Goal: Task Accomplishment & Management: Use online tool/utility

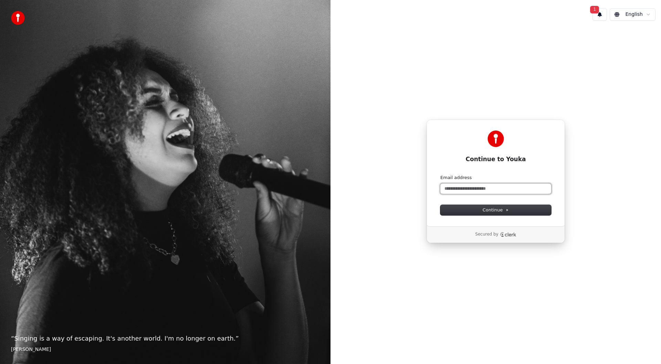
click at [501, 189] on input "Email address" at bounding box center [496, 189] width 111 height 10
click at [441, 175] on button "submit" at bounding box center [441, 175] width 0 height 0
type input "**********"
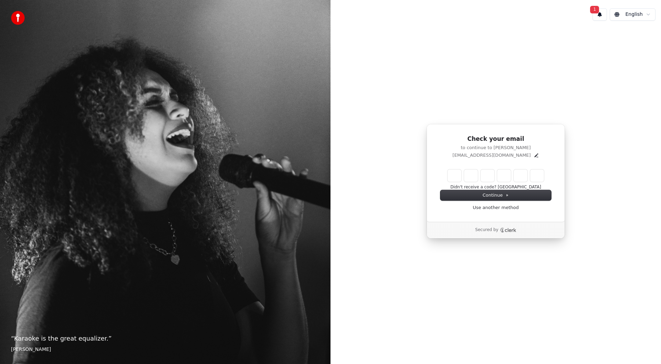
click at [390, 339] on div "1 English Check your email to continue to Youka paulbkaraoke@aol.com Didn't rec…" at bounding box center [496, 182] width 331 height 364
click at [497, 164] on div "Check your email to continue to Youka paulbkaraoke@aol.com Didn't receive a cod…" at bounding box center [496, 173] width 138 height 98
click at [459, 178] on input "Enter verification code" at bounding box center [503, 175] width 110 height 12
type input "******"
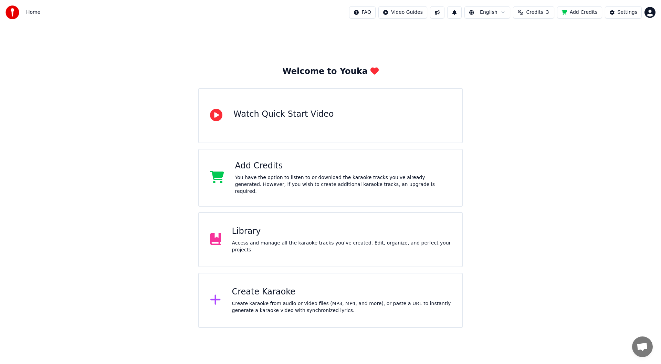
click at [257, 300] on div "Create karaoke from audio or video files (MP3, MP4, and more), or paste a URL t…" at bounding box center [341, 307] width 219 height 14
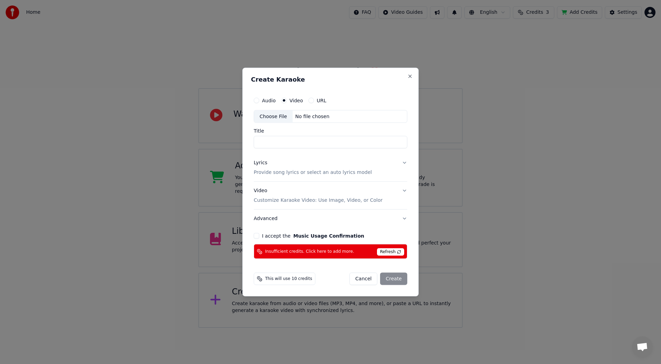
click at [265, 99] on label "Audio" at bounding box center [269, 100] width 14 height 5
click at [259, 99] on button "Audio" at bounding box center [257, 100] width 6 height 6
click at [264, 116] on div "Choose File" at bounding box center [273, 116] width 39 height 12
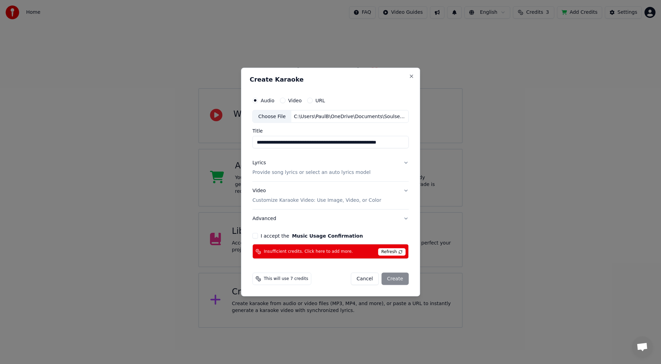
scroll to position [0, 9]
drag, startPoint x: 294, startPoint y: 142, endPoint x: 504, endPoint y: 155, distance: 209.8
click at [504, 155] on body "**********" at bounding box center [330, 164] width 661 height 328
type input "**********"
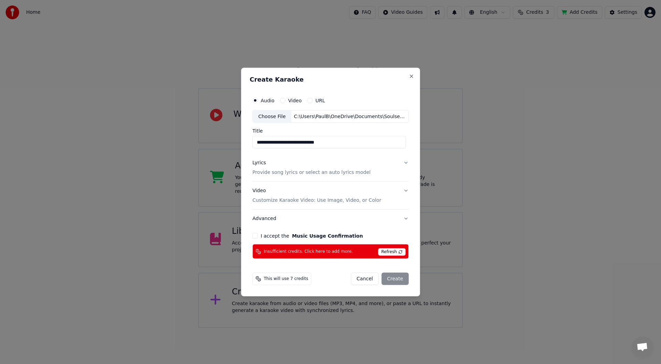
click at [404, 162] on button "Lyrics Provide song lyrics or select an auto lyrics model" at bounding box center [330, 168] width 156 height 28
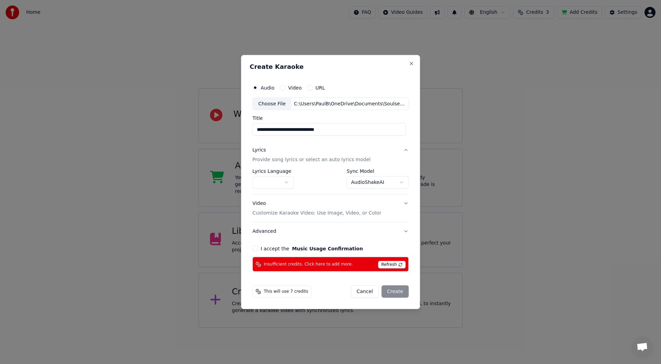
click at [397, 265] on span "Refresh" at bounding box center [391, 265] width 27 height 8
click at [316, 265] on span "Insufficient credits. Click here to add more." at bounding box center [308, 264] width 89 height 6
click at [409, 63] on button "Close" at bounding box center [412, 64] width 6 height 6
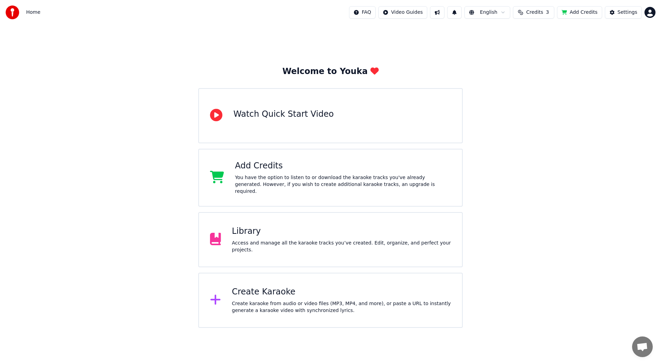
click at [539, 11] on span "Credits" at bounding box center [534, 12] width 17 height 7
click at [540, 77] on button "Refresh" at bounding box center [537, 83] width 35 height 12
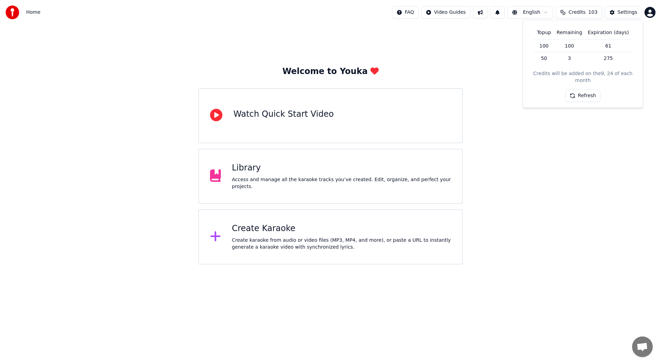
click at [308, 240] on div "Create karaoke from audio or video files (MP3, MP4, and more), or paste a URL t…" at bounding box center [341, 244] width 219 height 14
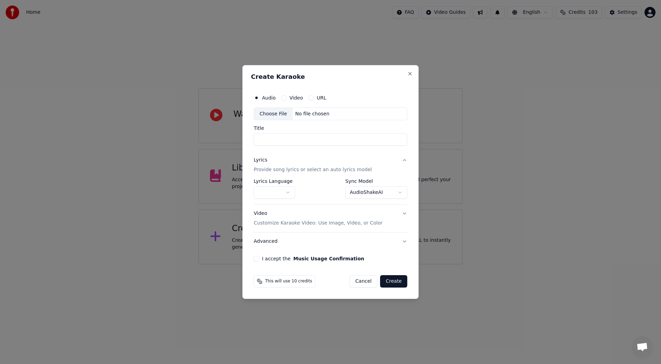
click at [272, 113] on div "Choose File" at bounding box center [273, 114] width 39 height 12
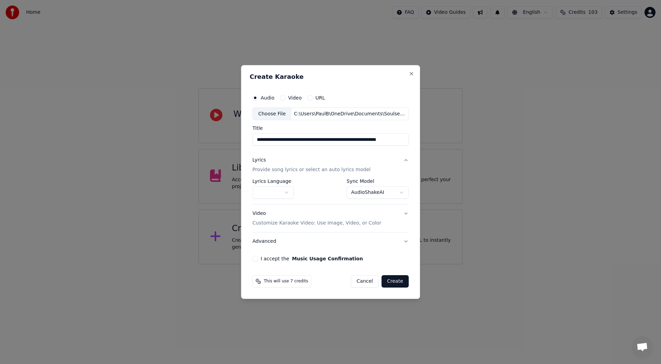
drag, startPoint x: 295, startPoint y: 140, endPoint x: 380, endPoint y: 145, distance: 85.6
click at [380, 145] on input "**********" at bounding box center [330, 140] width 156 height 12
click at [369, 141] on input "**********" at bounding box center [330, 140] width 156 height 12
drag, startPoint x: 375, startPoint y: 141, endPoint x: 300, endPoint y: 151, distance: 75.7
click at [300, 151] on div "**********" at bounding box center [331, 176] width 162 height 176
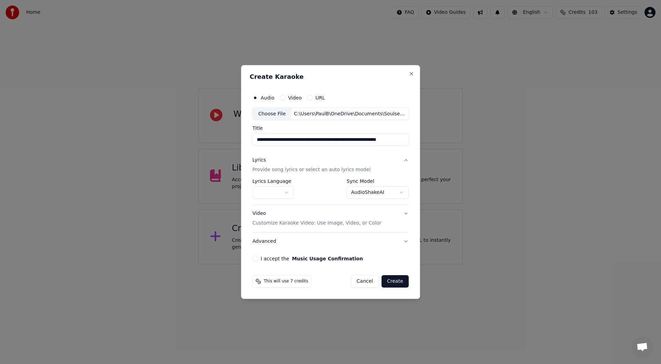
click at [299, 151] on div "**********" at bounding box center [331, 176] width 162 height 176
drag, startPoint x: 294, startPoint y: 141, endPoint x: 376, endPoint y: 140, distance: 82.0
click at [376, 140] on input "**********" at bounding box center [330, 140] width 156 height 12
type input "**********"
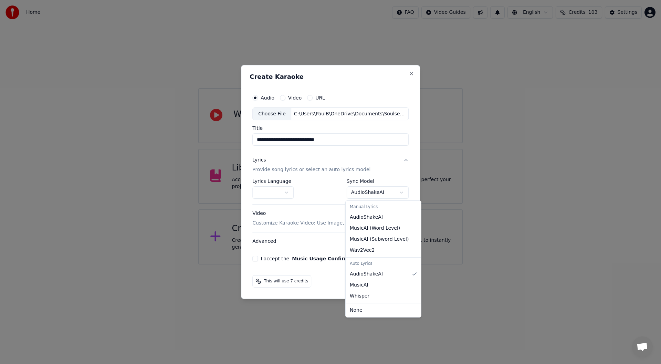
click at [374, 191] on body "**********" at bounding box center [330, 132] width 661 height 265
select select "**********"
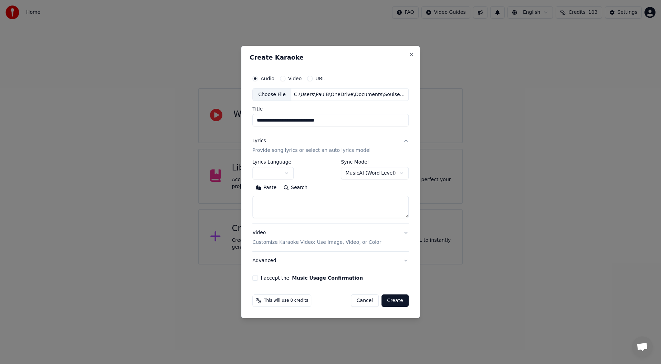
click at [259, 233] on div "Video Customize Karaoke Video: Use Image, Video, or Color" at bounding box center [316, 238] width 129 height 17
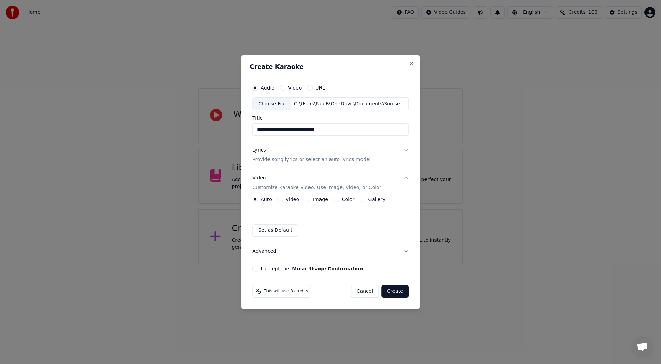
click at [321, 200] on label "Image" at bounding box center [320, 199] width 15 height 5
click at [310, 200] on button "Image" at bounding box center [308, 200] width 6 height 6
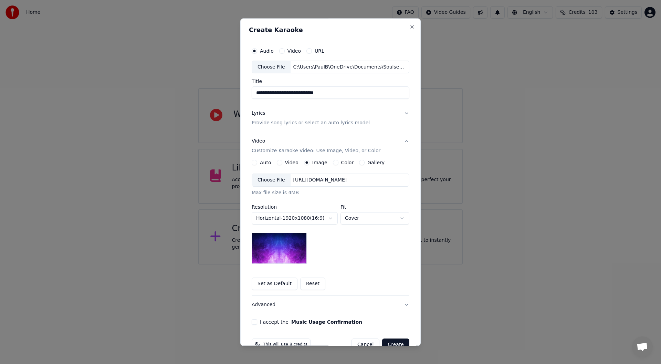
click at [269, 180] on div "Choose File" at bounding box center [271, 180] width 39 height 12
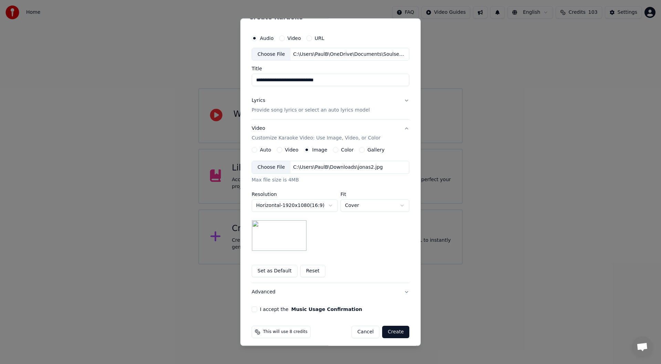
scroll to position [17, 0]
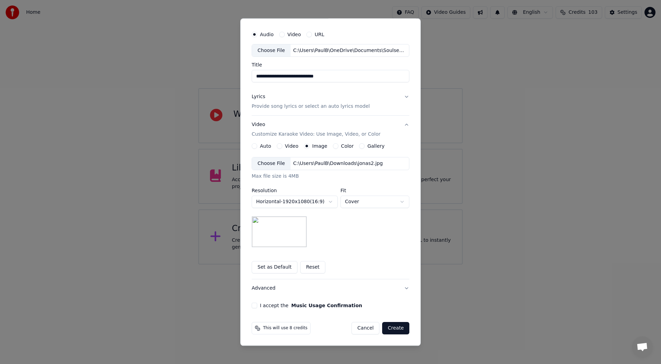
click at [279, 307] on label "I accept the Music Usage Confirmation" at bounding box center [311, 305] width 102 height 5
click at [257, 307] on button "I accept the Music Usage Confirmation" at bounding box center [255, 306] width 6 height 6
click at [399, 202] on body "**********" at bounding box center [330, 132] width 661 height 265
click at [319, 239] on body "**********" at bounding box center [330, 132] width 661 height 265
click at [394, 325] on button "Create" at bounding box center [395, 328] width 27 height 12
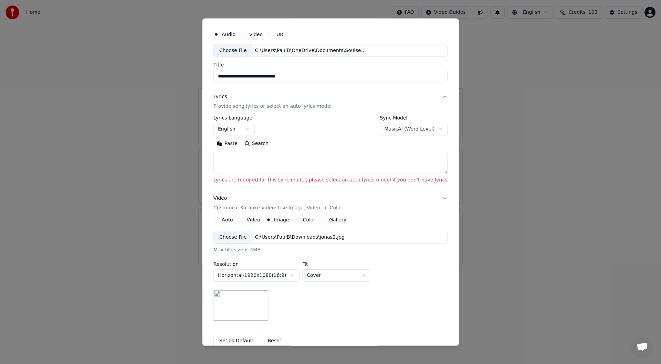
scroll to position [0, 0]
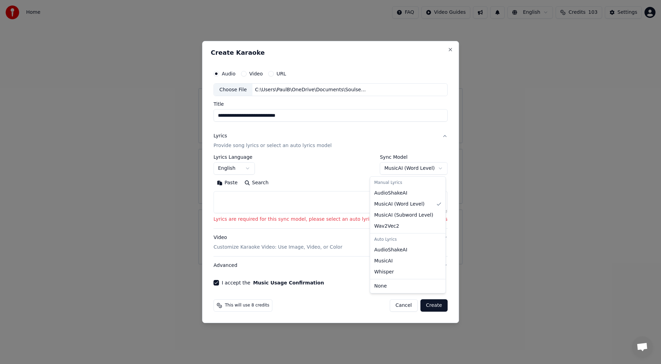
click at [406, 170] on body "**********" at bounding box center [330, 132] width 661 height 265
click at [399, 169] on body "**********" at bounding box center [330, 132] width 661 height 265
select select "**********"
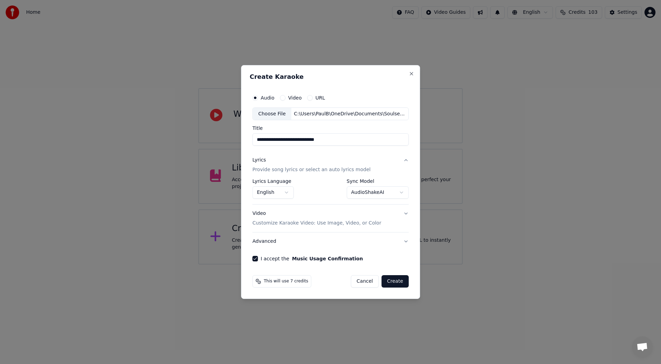
click at [395, 284] on button "Create" at bounding box center [395, 281] width 27 height 12
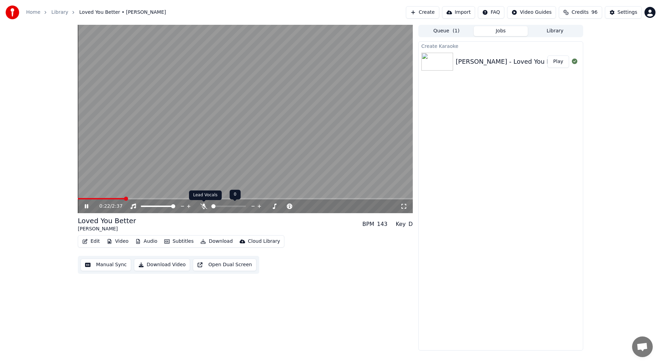
click at [203, 205] on icon at bounding box center [203, 207] width 7 height 6
click at [86, 206] on icon at bounding box center [91, 207] width 16 height 6
click at [78, 198] on span at bounding box center [80, 199] width 4 height 4
click at [86, 205] on icon at bounding box center [86, 206] width 4 height 5
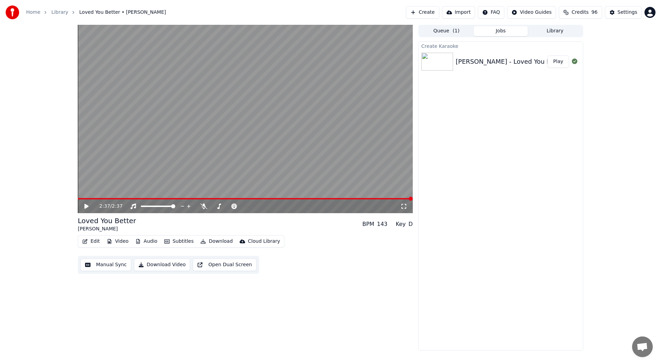
click at [427, 12] on button "Create" at bounding box center [422, 12] width 33 height 12
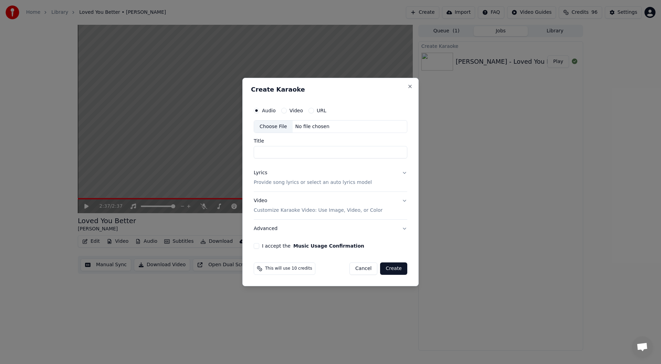
click at [267, 111] on label "Audio" at bounding box center [269, 110] width 14 height 5
click at [259, 111] on button "Audio" at bounding box center [257, 111] width 6 height 6
click at [266, 128] on div "Choose File" at bounding box center [273, 127] width 39 height 12
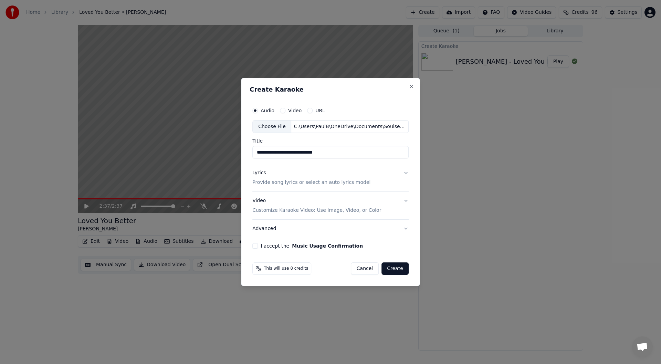
drag, startPoint x: 271, startPoint y: 153, endPoint x: 144, endPoint y: 149, distance: 127.9
click at [144, 149] on body "**********" at bounding box center [330, 182] width 661 height 364
type input "**********"
click at [308, 83] on div "**********" at bounding box center [330, 182] width 179 height 209
click at [312, 85] on div "**********" at bounding box center [330, 182] width 179 height 209
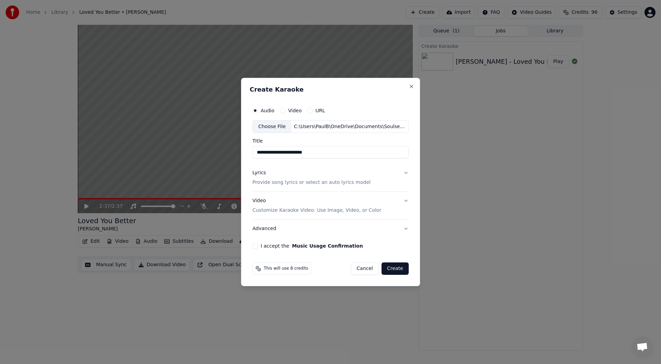
drag, startPoint x: 325, startPoint y: 80, endPoint x: 413, endPoint y: 111, distance: 92.9
click at [413, 111] on div "**********" at bounding box center [330, 182] width 179 height 209
click at [323, 152] on input "**********" at bounding box center [330, 152] width 156 height 12
click at [334, 83] on div "**********" at bounding box center [330, 182] width 179 height 209
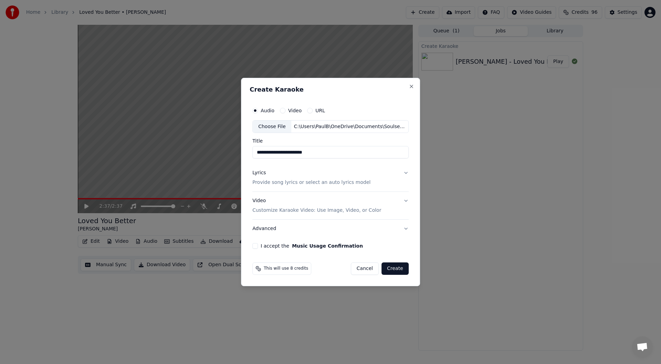
click at [403, 171] on button "Lyrics Provide song lyrics or select an auto lyrics model" at bounding box center [330, 178] width 156 height 28
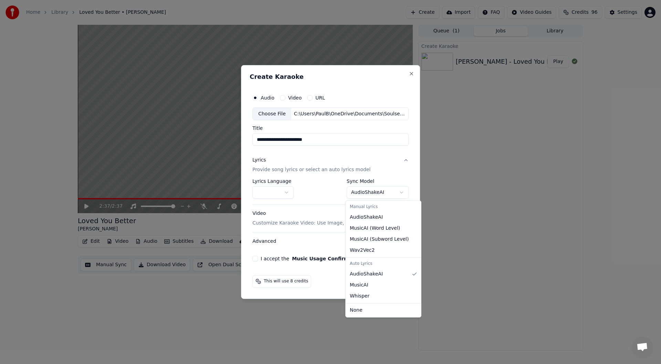
click at [395, 194] on body "**********" at bounding box center [330, 182] width 661 height 364
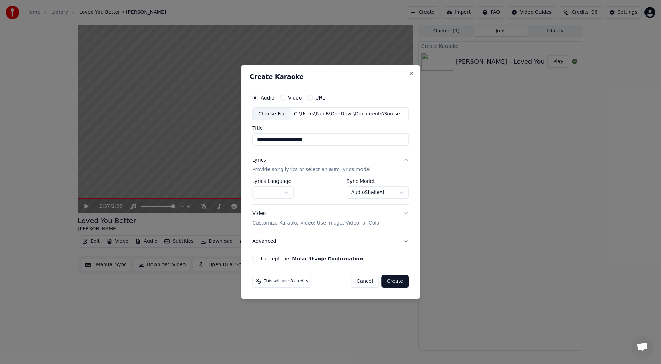
click at [259, 215] on div "Video Customize Karaoke Video: Use Image, Video, or Color" at bounding box center [316, 218] width 129 height 17
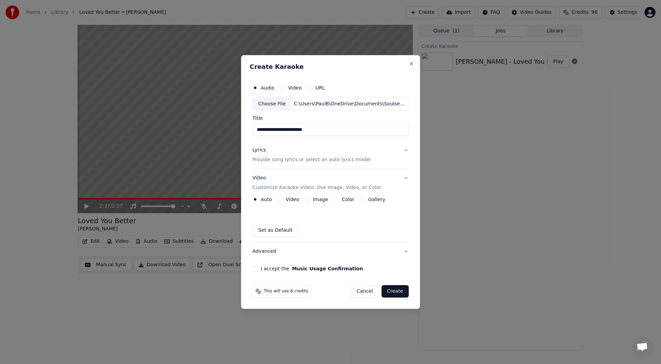
click at [321, 200] on label "Image" at bounding box center [320, 199] width 15 height 5
click at [310, 200] on button "Image" at bounding box center [308, 200] width 6 height 6
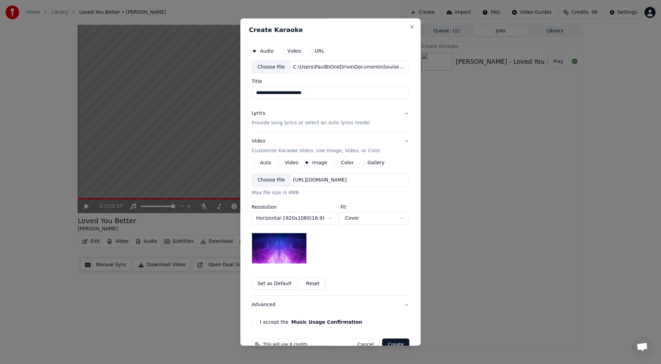
click at [271, 179] on div "Choose File" at bounding box center [271, 180] width 39 height 12
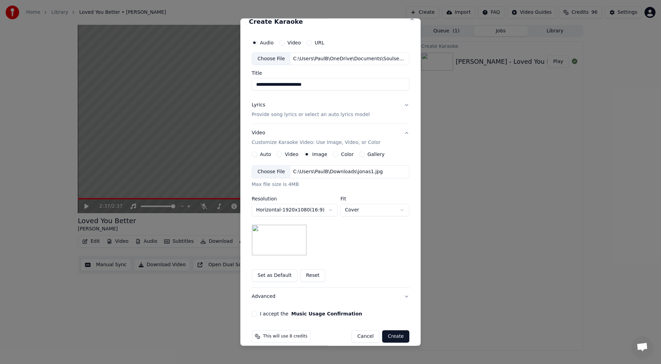
scroll to position [17, 0]
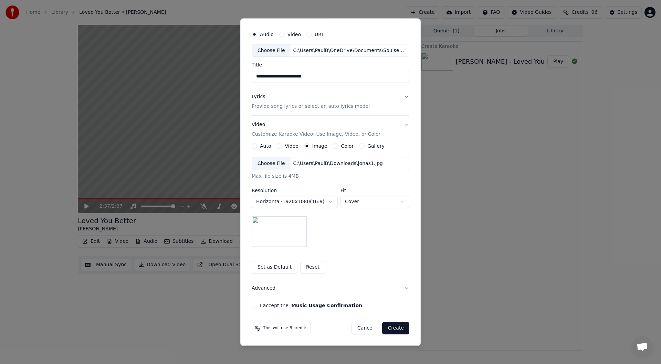
click at [252, 304] on button "I accept the Music Usage Confirmation" at bounding box center [255, 306] width 6 height 6
click at [389, 329] on button "Create" at bounding box center [395, 328] width 27 height 12
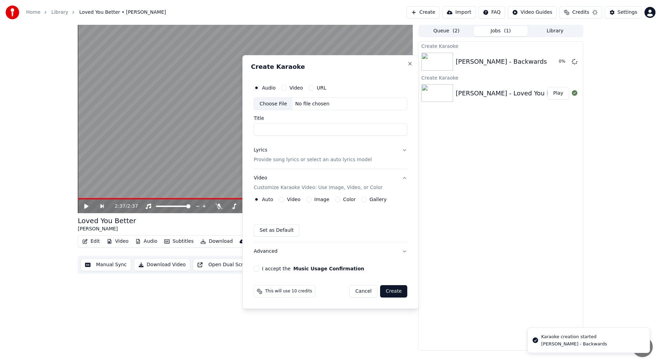
scroll to position [0, 0]
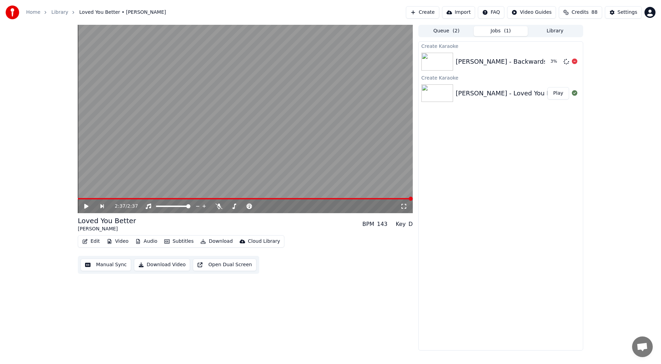
click at [495, 61] on div "[PERSON_NAME] - Backwards" at bounding box center [501, 62] width 91 height 10
click at [440, 61] on img at bounding box center [438, 62] width 32 height 18
click at [478, 61] on div "[PERSON_NAME] - Backwards" at bounding box center [501, 62] width 91 height 10
click at [559, 62] on button "Play" at bounding box center [559, 61] width 22 height 12
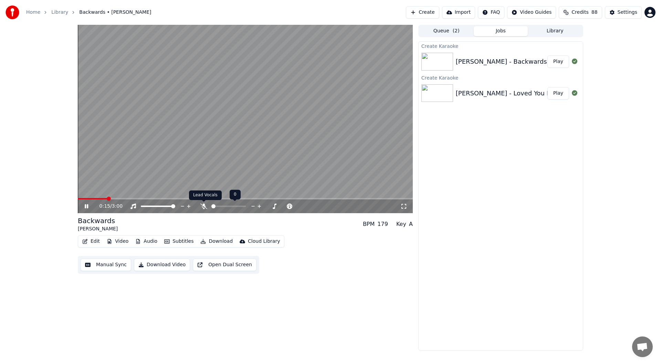
click at [202, 206] on icon at bounding box center [203, 207] width 7 height 6
click at [202, 206] on icon at bounding box center [204, 207] width 4 height 6
click at [202, 204] on icon at bounding box center [203, 207] width 7 height 6
click at [204, 206] on icon at bounding box center [204, 207] width 4 height 6
click at [82, 205] on div "1:11 / 3:00" at bounding box center [246, 206] width 330 height 7
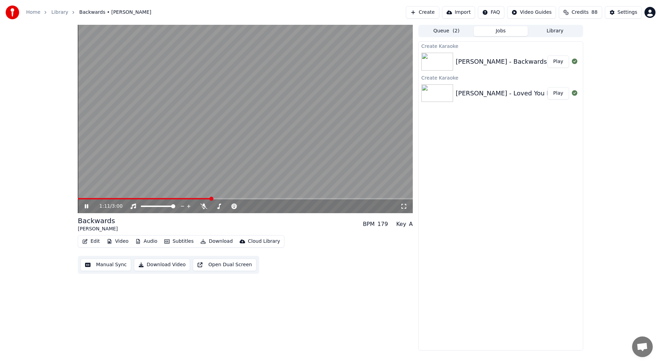
click at [87, 206] on icon at bounding box center [91, 207] width 16 height 6
click at [87, 206] on icon at bounding box center [86, 206] width 4 height 5
click at [87, 206] on icon at bounding box center [91, 207] width 16 height 6
click at [78, 201] on span at bounding box center [80, 199] width 4 height 4
click at [84, 206] on icon at bounding box center [91, 207] width 16 height 6
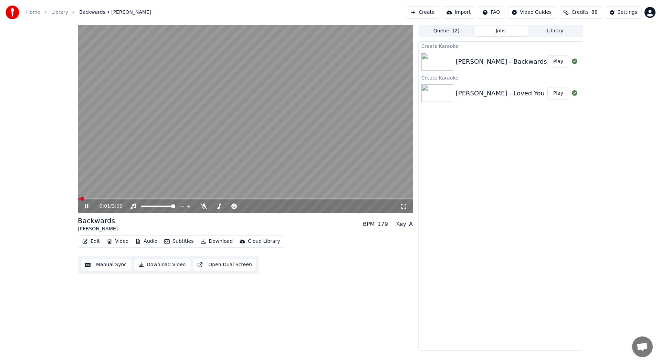
click at [84, 206] on icon at bounding box center [91, 207] width 16 height 6
click at [104, 11] on span "Backwards • [PERSON_NAME]" at bounding box center [115, 12] width 72 height 7
click at [93, 242] on button "Edit" at bounding box center [91, 242] width 23 height 10
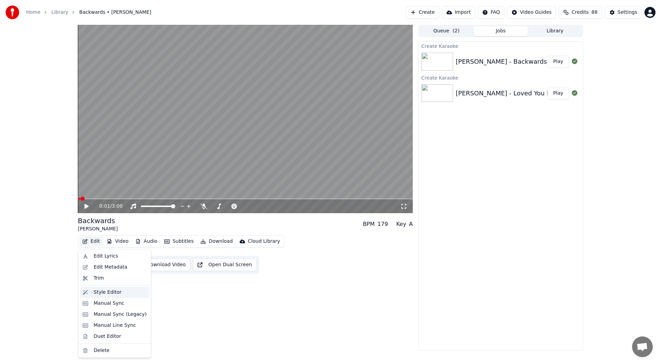
click at [104, 291] on div "Style Editor" at bounding box center [108, 292] width 28 height 7
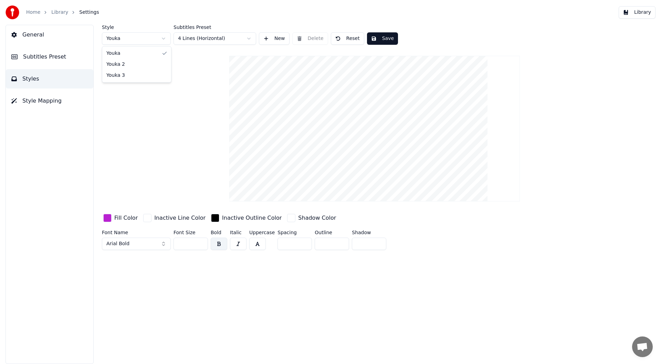
click at [161, 36] on html "Home Library Settings Library General Subtitles Preset Styles Style Mapping Sty…" at bounding box center [330, 182] width 661 height 364
click at [127, 39] on html "Home Library Settings Library General Subtitles Preset Styles Style Mapping Sty…" at bounding box center [330, 182] width 661 height 364
click at [192, 38] on html "Home Library Settings Library General Subtitles Preset Styles Style Mapping Sty…" at bounding box center [330, 182] width 661 height 364
click at [204, 38] on html "Home Library Settings Library General Subtitles Preset Styles Style Mapping Sty…" at bounding box center [330, 182] width 661 height 364
click at [371, 39] on button "Save" at bounding box center [382, 38] width 31 height 12
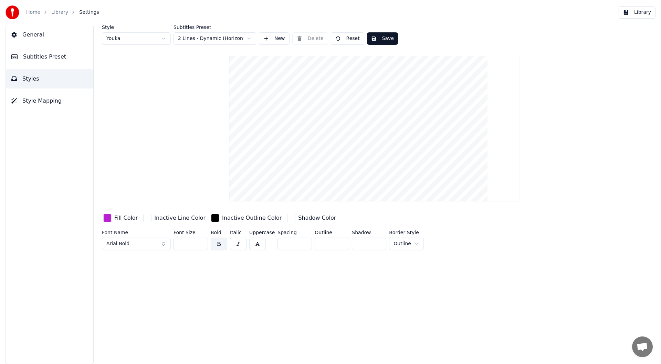
click at [37, 11] on link "Home" at bounding box center [33, 12] width 14 height 7
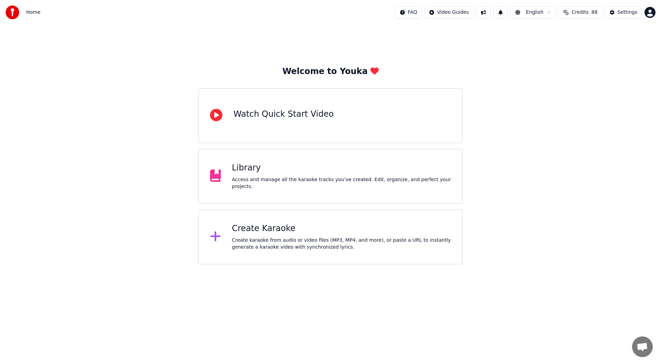
click at [281, 238] on div "Create karaoke from audio or video files (MP3, MP4, and more), or paste a URL t…" at bounding box center [341, 244] width 219 height 14
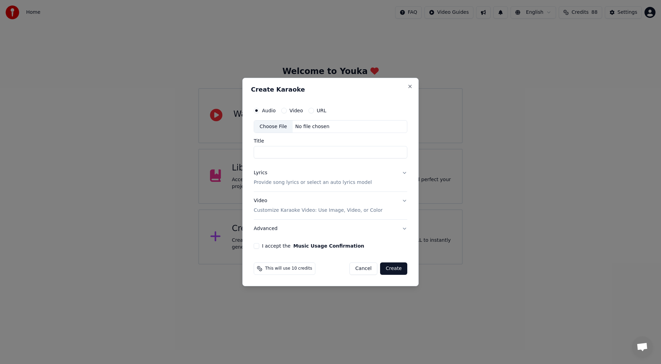
click at [268, 110] on label "Audio" at bounding box center [269, 110] width 14 height 5
click at [259, 110] on button "Audio" at bounding box center [257, 111] width 6 height 6
click at [265, 126] on div "Choose File" at bounding box center [273, 127] width 39 height 12
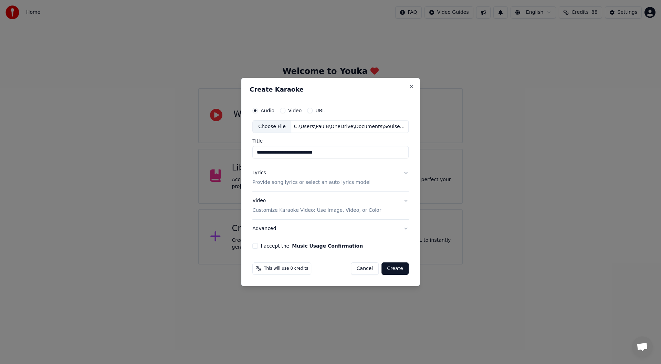
click at [286, 153] on input "**********" at bounding box center [330, 152] width 156 height 12
drag, startPoint x: 271, startPoint y: 153, endPoint x: 230, endPoint y: 153, distance: 41.7
click at [230, 153] on body "**********" at bounding box center [330, 132] width 661 height 265
type input "**********"
click at [404, 173] on button "Lyrics Provide song lyrics or select an auto lyrics model" at bounding box center [330, 178] width 156 height 28
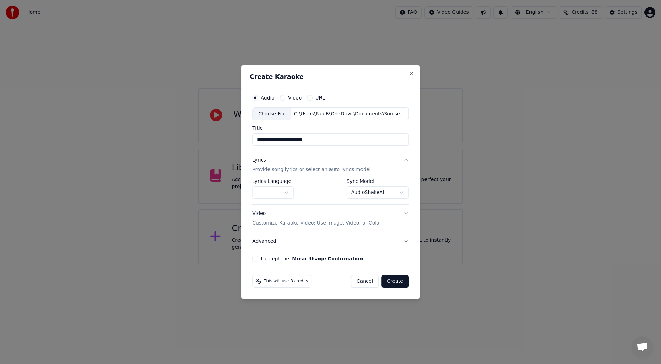
click at [401, 192] on body "**********" at bounding box center [330, 132] width 661 height 265
click at [263, 211] on div "Video Customize Karaoke Video: Use Image, Video, or Color" at bounding box center [316, 218] width 129 height 17
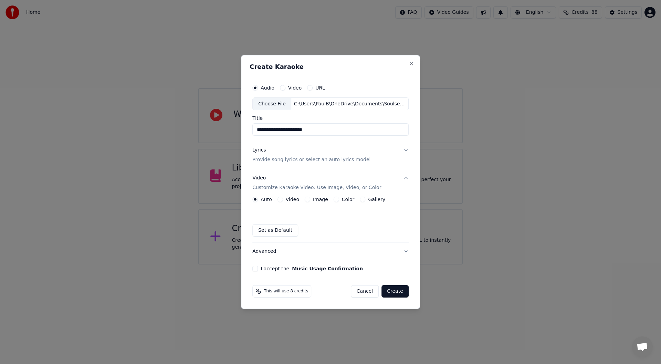
click at [322, 199] on label "Image" at bounding box center [320, 199] width 15 height 5
click at [310, 199] on button "Image" at bounding box center [308, 200] width 6 height 6
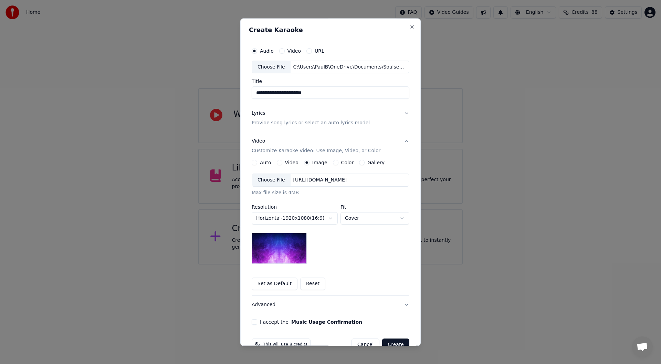
click at [259, 178] on div "Choose File" at bounding box center [271, 180] width 39 height 12
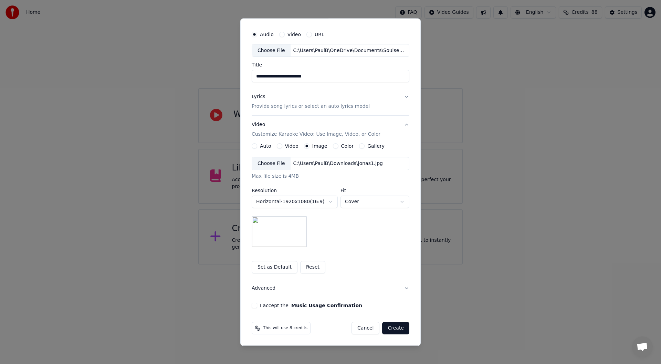
click at [252, 306] on button "I accept the Music Usage Confirmation" at bounding box center [255, 306] width 6 height 6
click at [387, 325] on button "Create" at bounding box center [395, 328] width 27 height 12
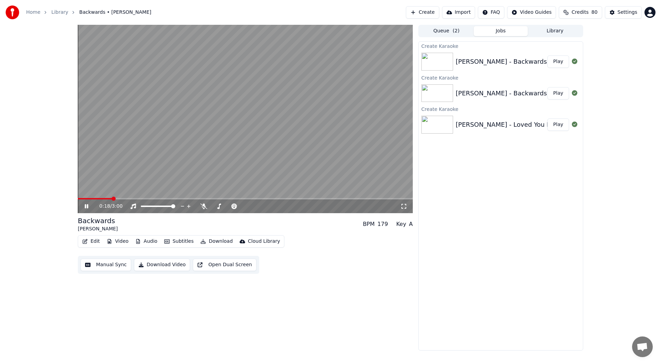
click at [83, 206] on div "0:18 / 3:00" at bounding box center [246, 206] width 330 height 7
click at [87, 209] on icon at bounding box center [91, 207] width 16 height 6
click at [514, 62] on div "[PERSON_NAME] - Backwards" at bounding box center [501, 62] width 91 height 10
click at [502, 29] on button "Jobs" at bounding box center [501, 31] width 54 height 10
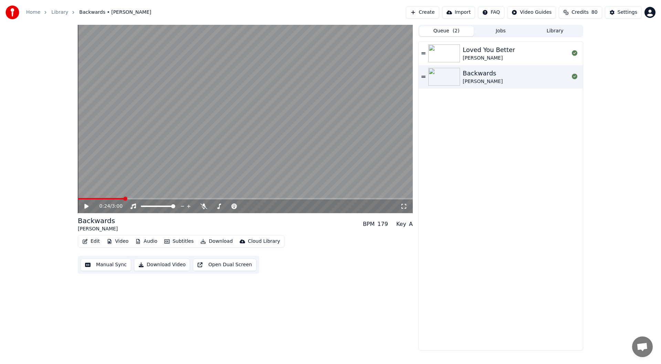
click at [446, 30] on button "Queue ( 2 )" at bounding box center [447, 31] width 54 height 10
click at [510, 78] on div "Backwards [PERSON_NAME]" at bounding box center [516, 77] width 106 height 17
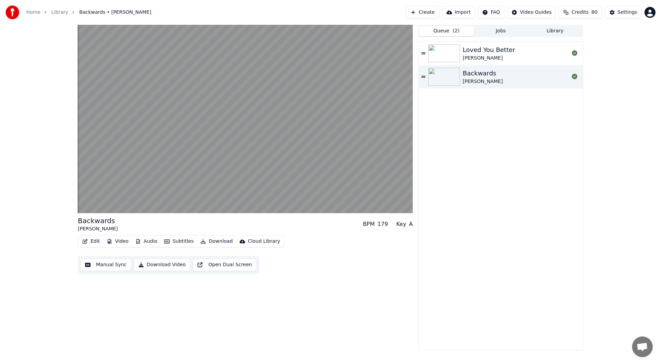
click at [510, 78] on div "Backwards [PERSON_NAME]" at bounding box center [516, 77] width 106 height 17
click at [424, 75] on icon at bounding box center [424, 76] width 4 height 5
click at [528, 76] on div "Backwards [PERSON_NAME]" at bounding box center [516, 77] width 106 height 17
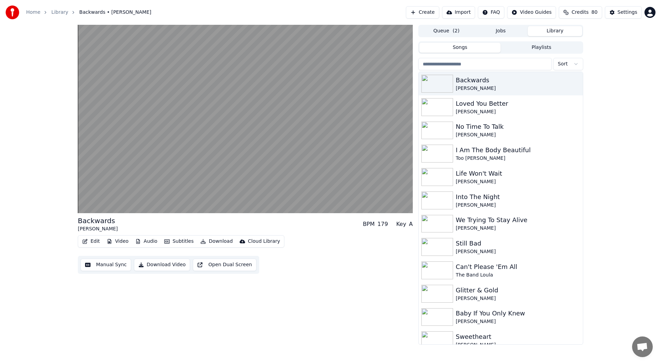
click at [554, 32] on button "Library" at bounding box center [555, 31] width 54 height 10
click at [435, 83] on img at bounding box center [438, 84] width 32 height 18
click at [573, 84] on icon "button" at bounding box center [576, 84] width 7 height 6
click at [562, 141] on div "Delete" at bounding box center [572, 140] width 53 height 11
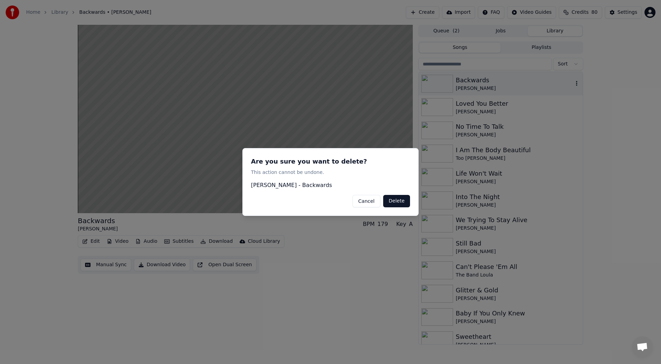
click at [392, 201] on button "Delete" at bounding box center [396, 201] width 27 height 12
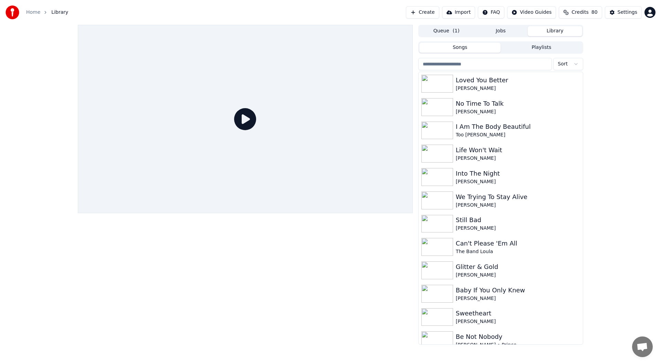
click at [31, 11] on link "Home" at bounding box center [33, 12] width 14 height 7
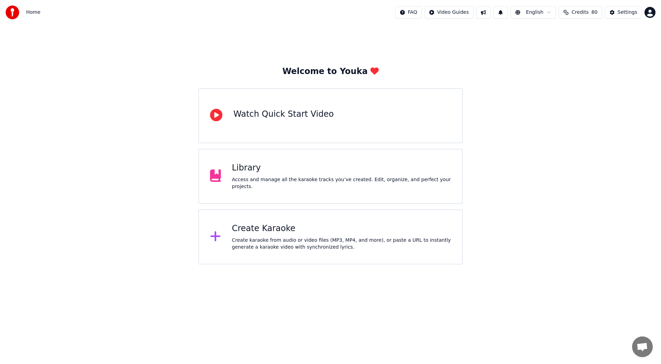
click at [258, 227] on div "Create Karaoke" at bounding box center [341, 228] width 219 height 11
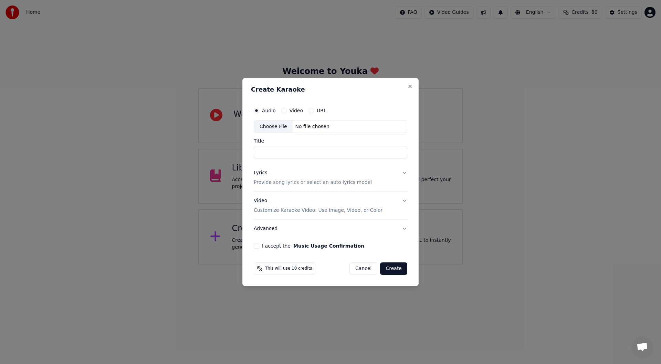
click at [270, 109] on label "Audio" at bounding box center [269, 110] width 14 height 5
click at [259, 109] on button "Audio" at bounding box center [257, 111] width 6 height 6
click at [269, 125] on div "Choose File" at bounding box center [273, 127] width 39 height 12
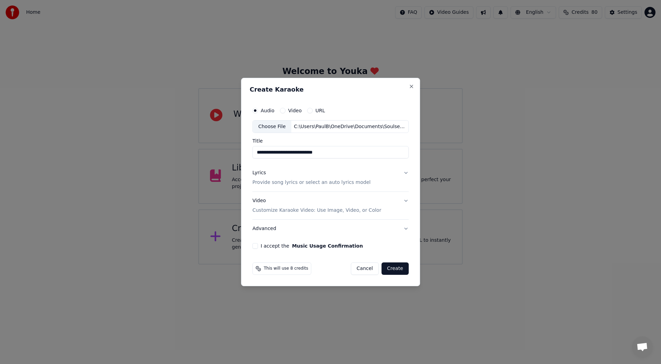
drag, startPoint x: 271, startPoint y: 154, endPoint x: 172, endPoint y: 170, distance: 100.6
click at [172, 170] on body "**********" at bounding box center [330, 132] width 661 height 265
type input "**********"
click at [406, 172] on button "Lyrics Provide song lyrics or select an auto lyrics model" at bounding box center [330, 178] width 156 height 28
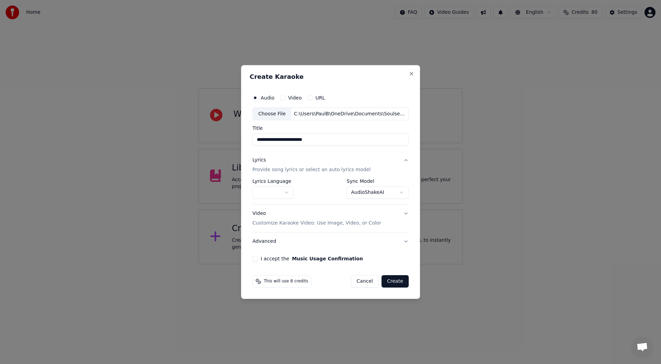
click at [391, 192] on body "**********" at bounding box center [330, 132] width 661 height 265
click at [255, 213] on div "Video Customize Karaoke Video: Use Image, Video, or Color" at bounding box center [316, 218] width 129 height 17
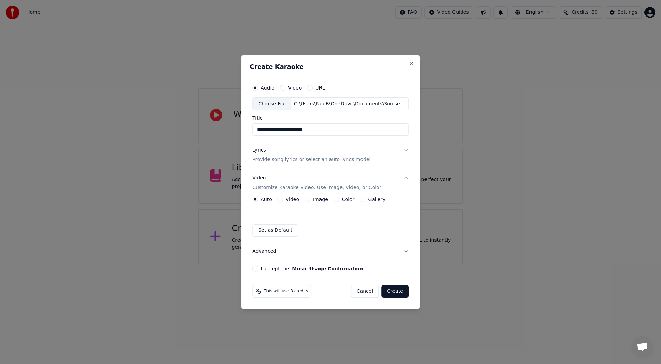
click at [316, 200] on label "Image" at bounding box center [320, 199] width 15 height 5
click at [310, 200] on button "Image" at bounding box center [308, 200] width 6 height 6
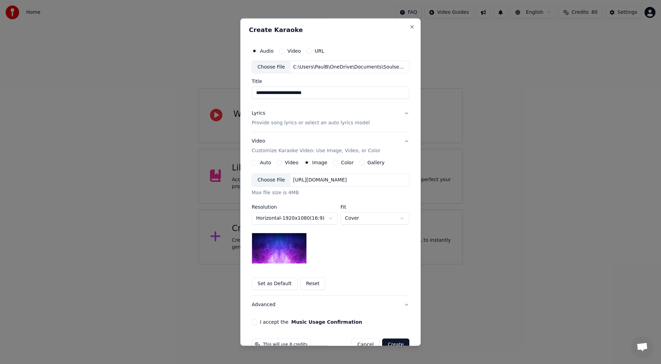
click at [267, 181] on div "Choose File" at bounding box center [271, 180] width 39 height 12
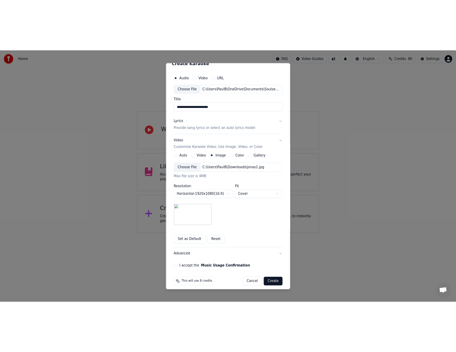
scroll to position [17, 0]
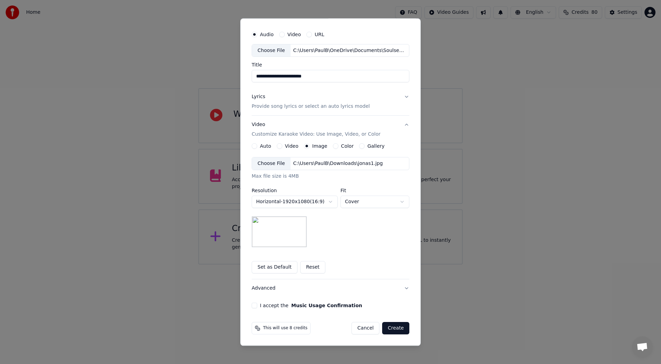
click at [268, 306] on label "I accept the Music Usage Confirmation" at bounding box center [311, 305] width 102 height 5
click at [257, 306] on button "I accept the Music Usage Confirmation" at bounding box center [255, 306] width 6 height 6
click at [394, 325] on button "Create" at bounding box center [395, 328] width 27 height 12
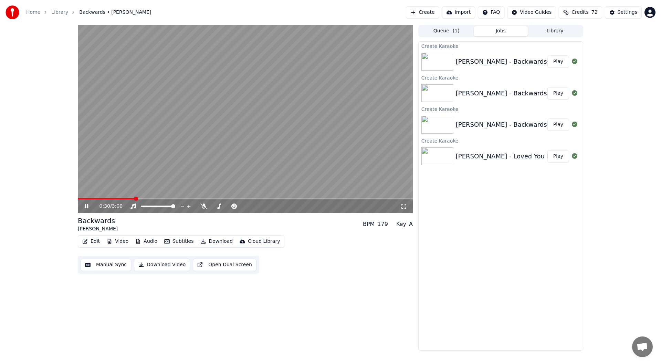
click at [86, 204] on icon at bounding box center [91, 207] width 16 height 6
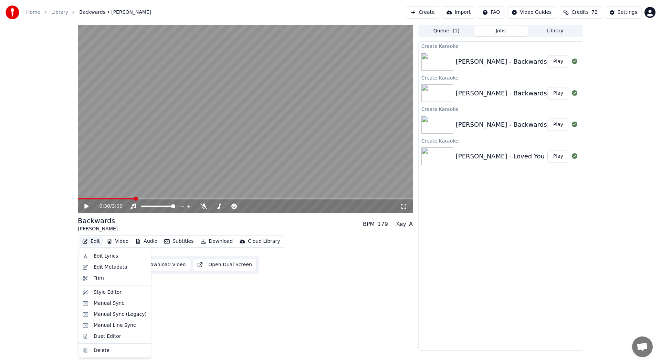
click at [97, 241] on button "Edit" at bounding box center [91, 242] width 23 height 10
click at [105, 292] on div "Style Editor" at bounding box center [108, 292] width 28 height 7
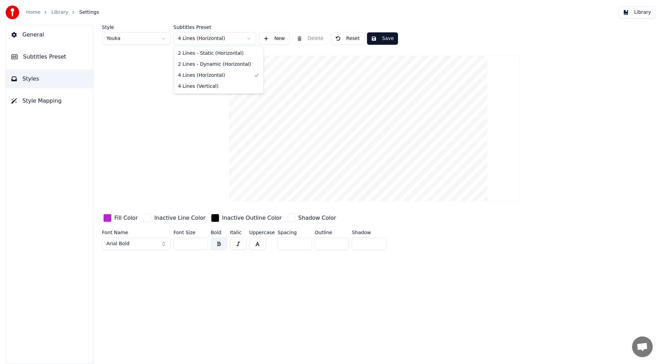
click at [214, 40] on html "Home Library Settings Library General Subtitles Preset Styles Style Mapping Sty…" at bounding box center [330, 182] width 661 height 364
click at [378, 38] on button "Save" at bounding box center [382, 38] width 31 height 12
click at [341, 37] on button "Reset" at bounding box center [347, 38] width 33 height 12
click at [12, 13] on img at bounding box center [13, 13] width 14 height 14
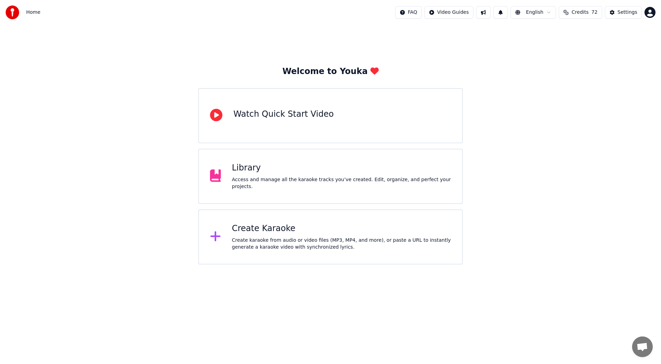
click at [325, 235] on div "Create Karaoke Create karaoke from audio or video files (MP3, MP4, and more), o…" at bounding box center [341, 237] width 219 height 28
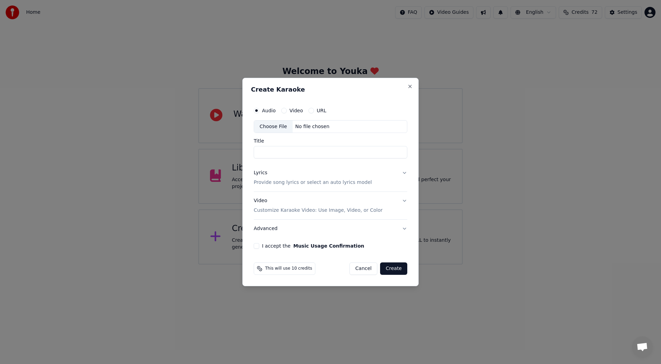
click at [365, 269] on button "Cancel" at bounding box center [364, 268] width 28 height 12
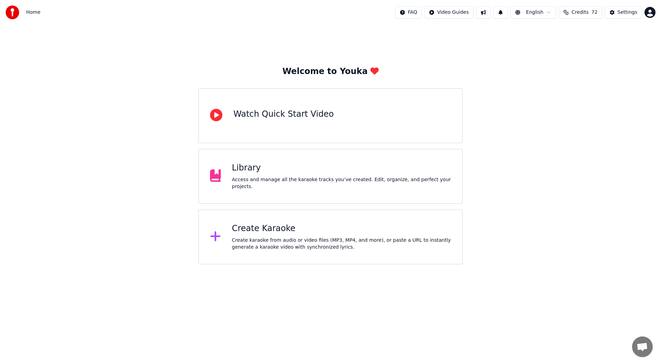
click at [241, 172] on div "Library" at bounding box center [341, 168] width 219 height 11
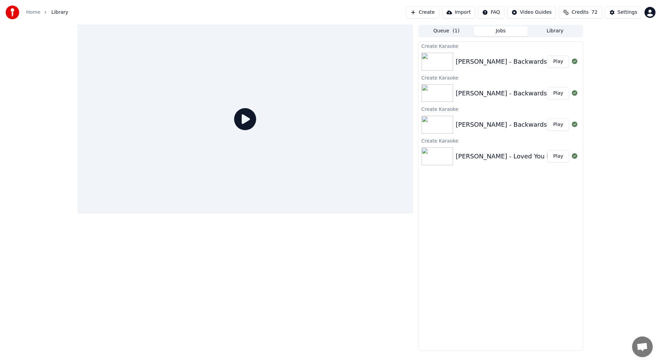
click at [498, 60] on div "[PERSON_NAME] - Backwards" at bounding box center [501, 62] width 91 height 10
click at [555, 61] on button "Play" at bounding box center [559, 61] width 22 height 12
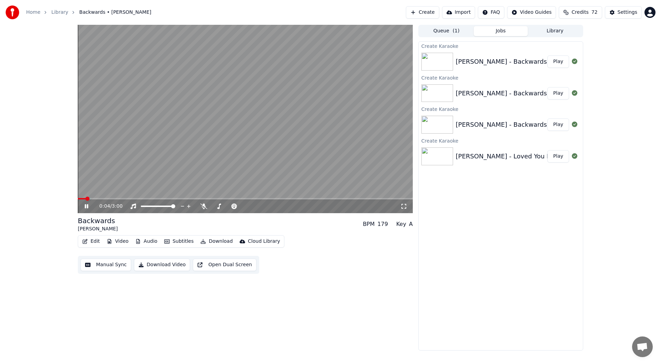
click at [88, 207] on icon at bounding box center [86, 206] width 3 height 4
click at [78, 198] on span at bounding box center [80, 199] width 4 height 4
click at [88, 208] on icon at bounding box center [91, 207] width 16 height 6
click at [88, 208] on icon at bounding box center [86, 206] width 3 height 4
click at [494, 257] on div "Create Karaoke [PERSON_NAME] - Backwards Play Create Karaoke [PERSON_NAME] - Ba…" at bounding box center [500, 195] width 165 height 309
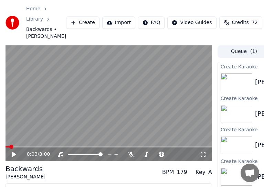
click at [183, 157] on div "0:03 / 3:00" at bounding box center [109, 155] width 207 height 14
click at [183, 143] on video at bounding box center [109, 103] width 207 height 116
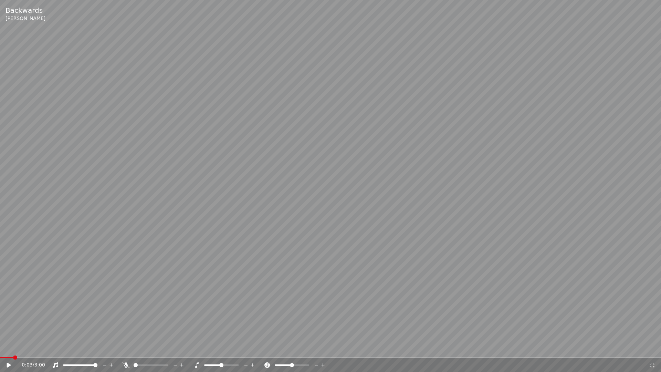
click at [457, 213] on video at bounding box center [330, 186] width 661 height 372
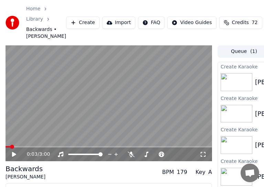
click at [217, 153] on div "0:03 / 3:00 Backwards [PERSON_NAME] BPM 179 Key A Edit Video Audio Subtitles Do…" at bounding box center [132, 133] width 264 height 177
click at [195, 158] on div "0:03 / 3:00" at bounding box center [113, 154] width 173 height 7
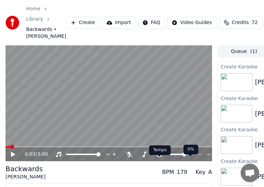
click at [164, 158] on div at bounding box center [190, 154] width 55 height 7
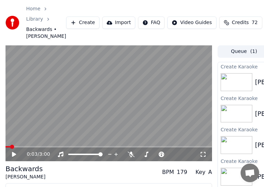
click at [85, 177] on div "Backwards [PERSON_NAME] BPM 179 Key A" at bounding box center [109, 172] width 207 height 17
click at [250, 11] on div "Home Library Backwards • [PERSON_NAME] Create Import FAQ Video Guides Credits 7…" at bounding box center [132, 22] width 264 height 45
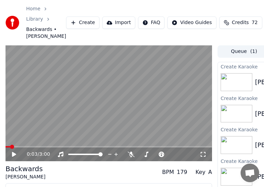
click at [180, 146] on video at bounding box center [109, 103] width 207 height 116
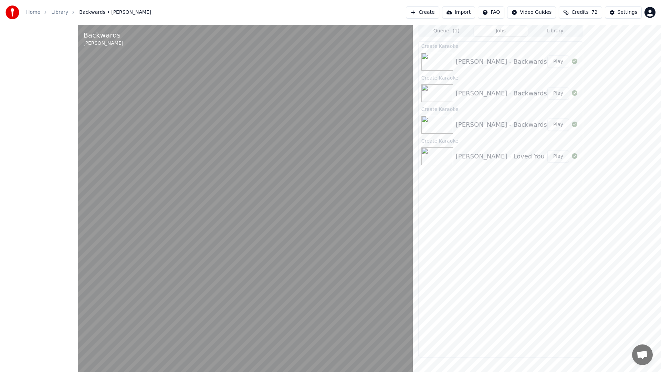
click at [413, 107] on video at bounding box center [245, 211] width 335 height 372
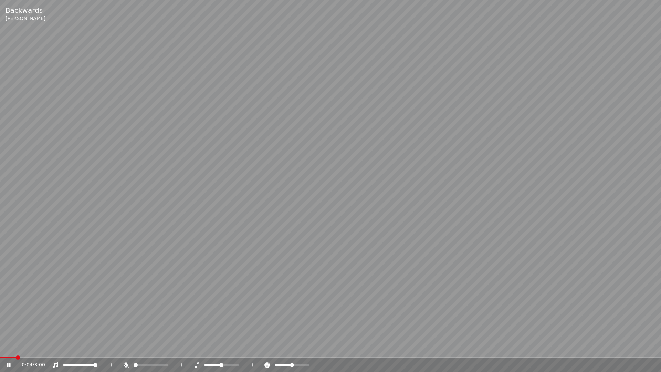
click at [488, 107] on video at bounding box center [330, 186] width 661 height 372
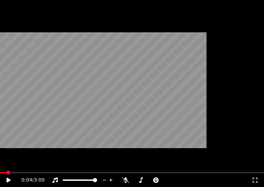
click at [213, 168] on div "0:04 / 3:00 Backwards [PERSON_NAME] BPM 179 Key A Edit Video Audio Subtitles Do…" at bounding box center [132, 133] width 264 height 176
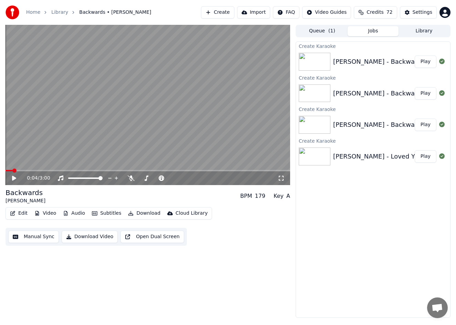
click at [372, 226] on div "Create Karaoke [PERSON_NAME] - Backwards Play Create Karaoke [PERSON_NAME] - Ba…" at bounding box center [373, 179] width 155 height 276
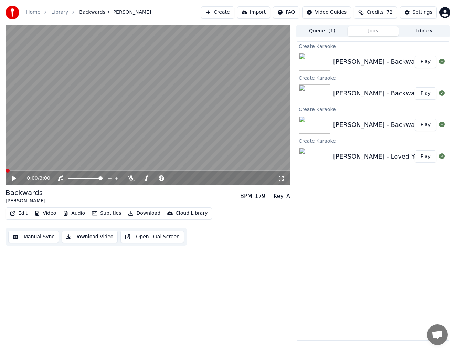
click at [6, 173] on span at bounding box center [8, 170] width 4 height 4
click at [12, 180] on icon at bounding box center [19, 178] width 16 height 6
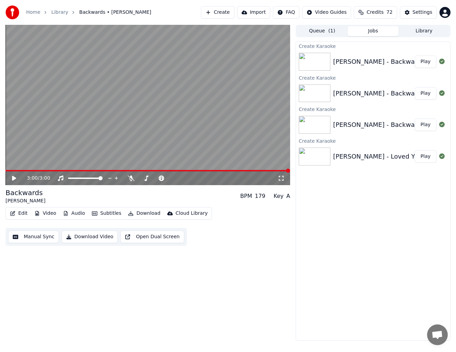
click at [417, 32] on button "Library" at bounding box center [424, 31] width 51 height 10
